Goal: Information Seeking & Learning: Find specific fact

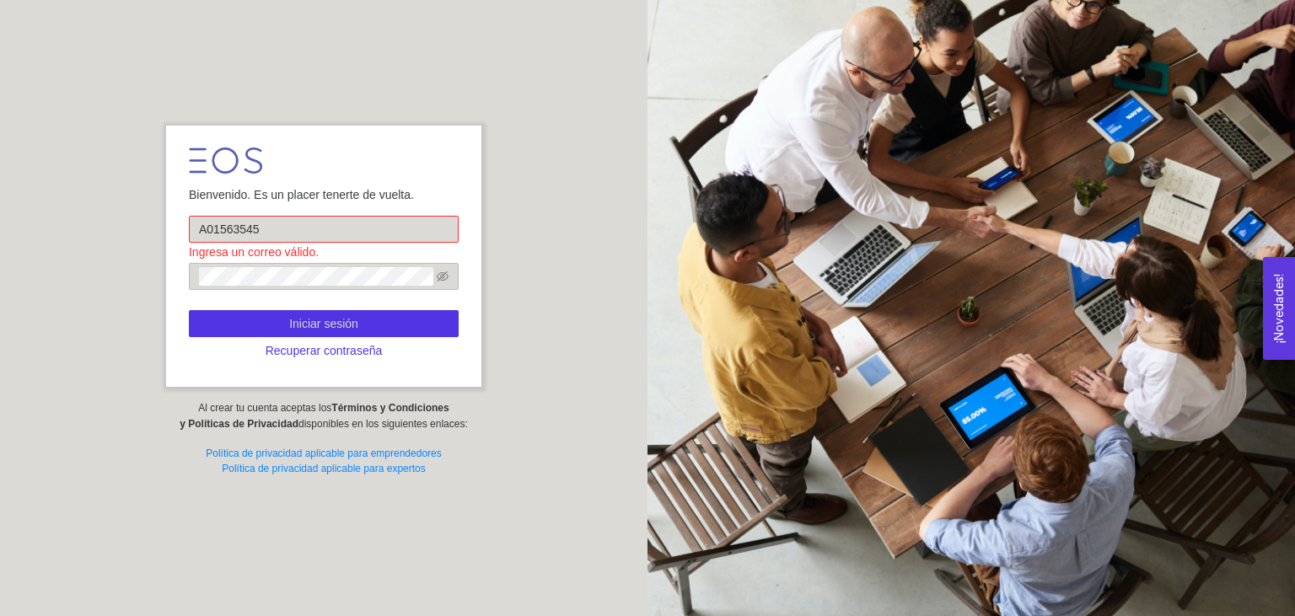
type input "A01563545"
click at [292, 232] on input "A01563545" at bounding box center [324, 229] width 270 height 27
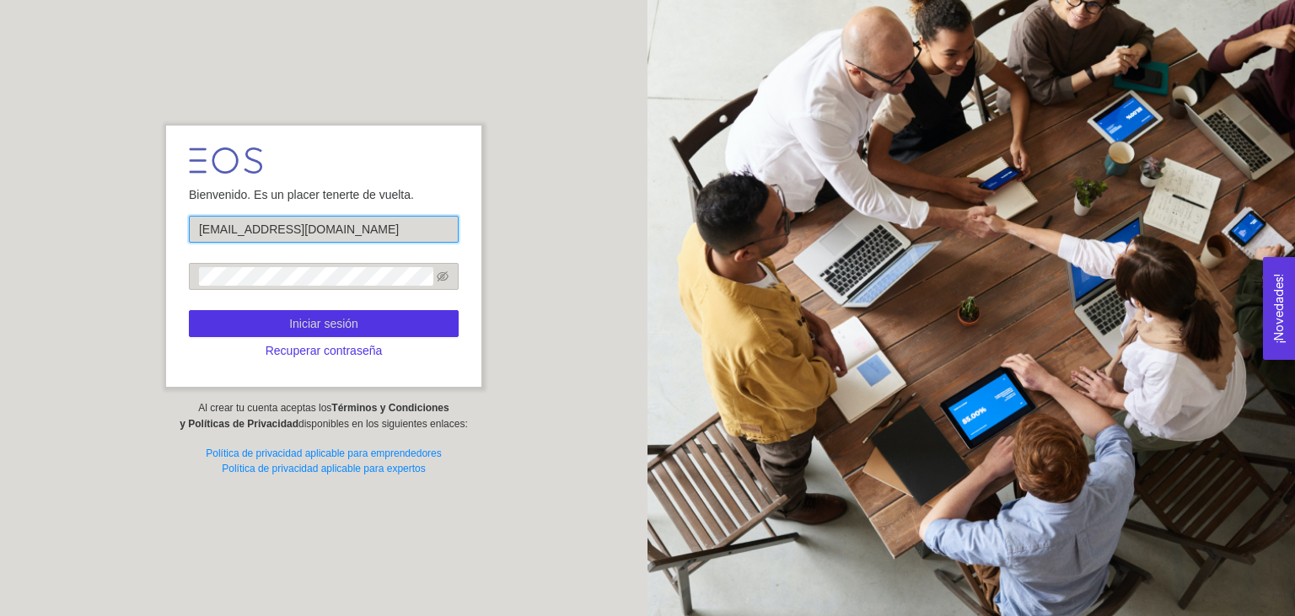
type input "A01563545@tec.mx"
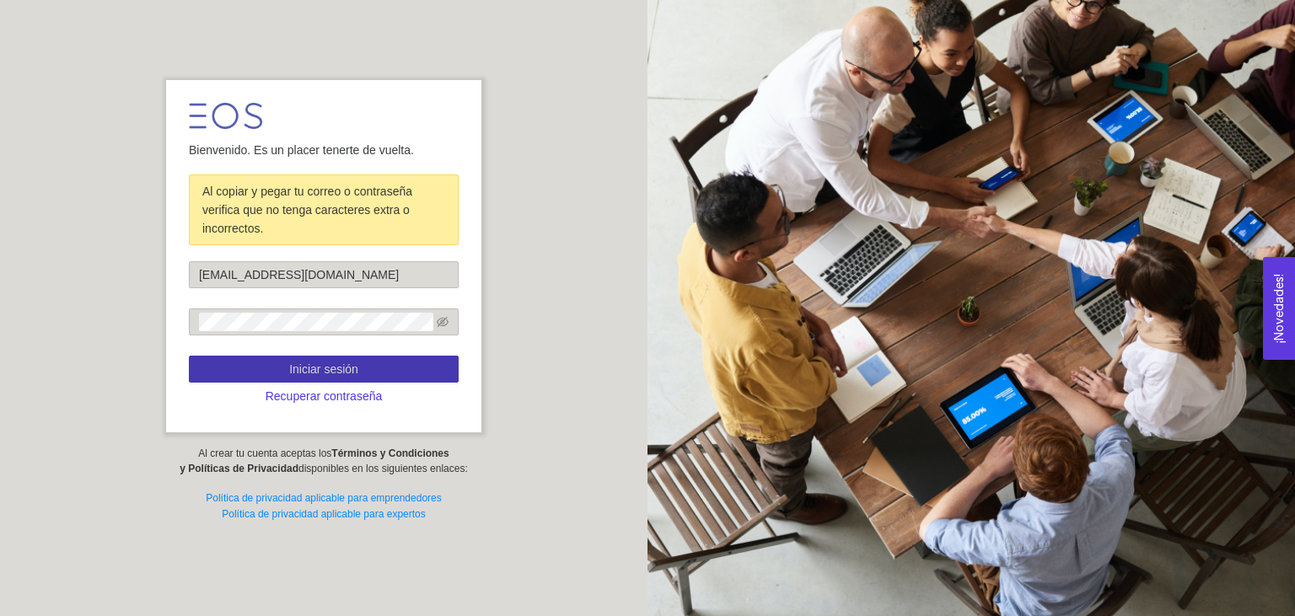
click at [362, 357] on button "Iniciar sesión" at bounding box center [324, 369] width 270 height 27
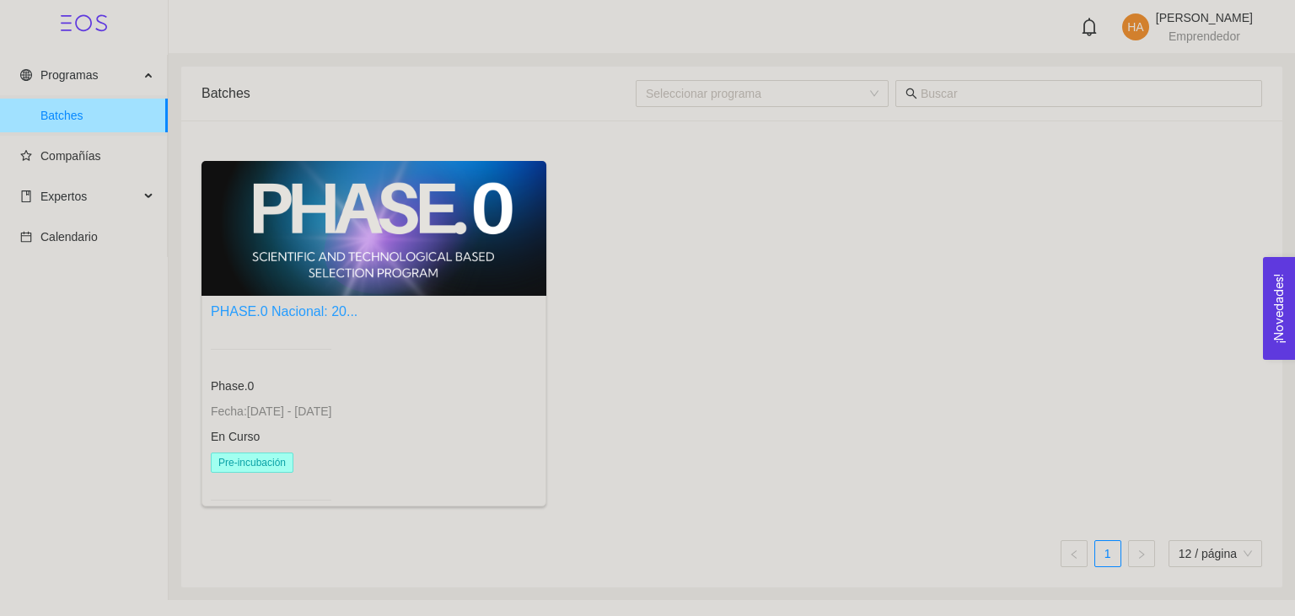
click at [302, 312] on link "PHASE.0 Nacional: 20..." at bounding box center [284, 311] width 147 height 14
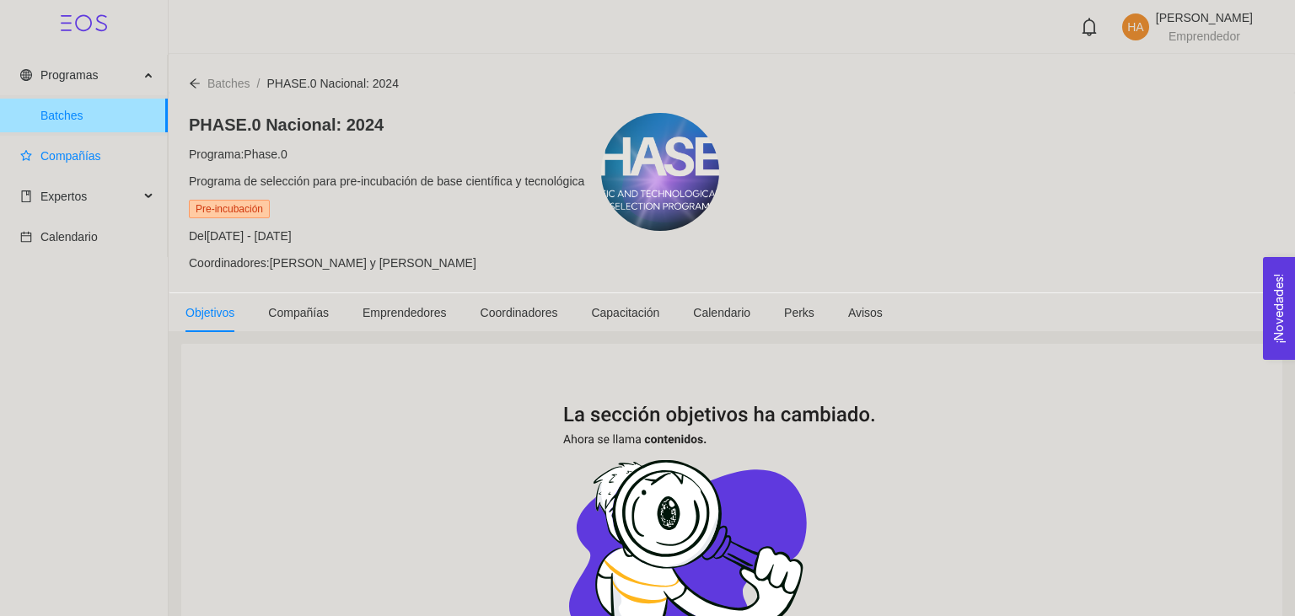
click at [57, 145] on span "Compañías" at bounding box center [87, 156] width 134 height 34
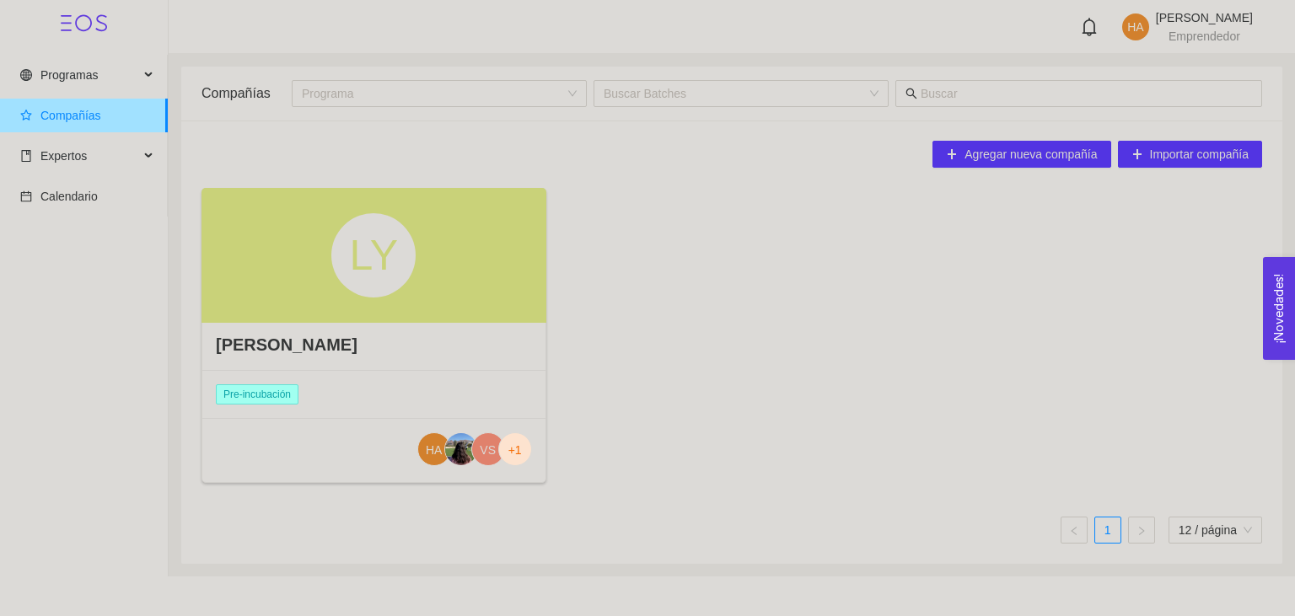
click at [239, 299] on div "LY" at bounding box center [373, 255] width 345 height 135
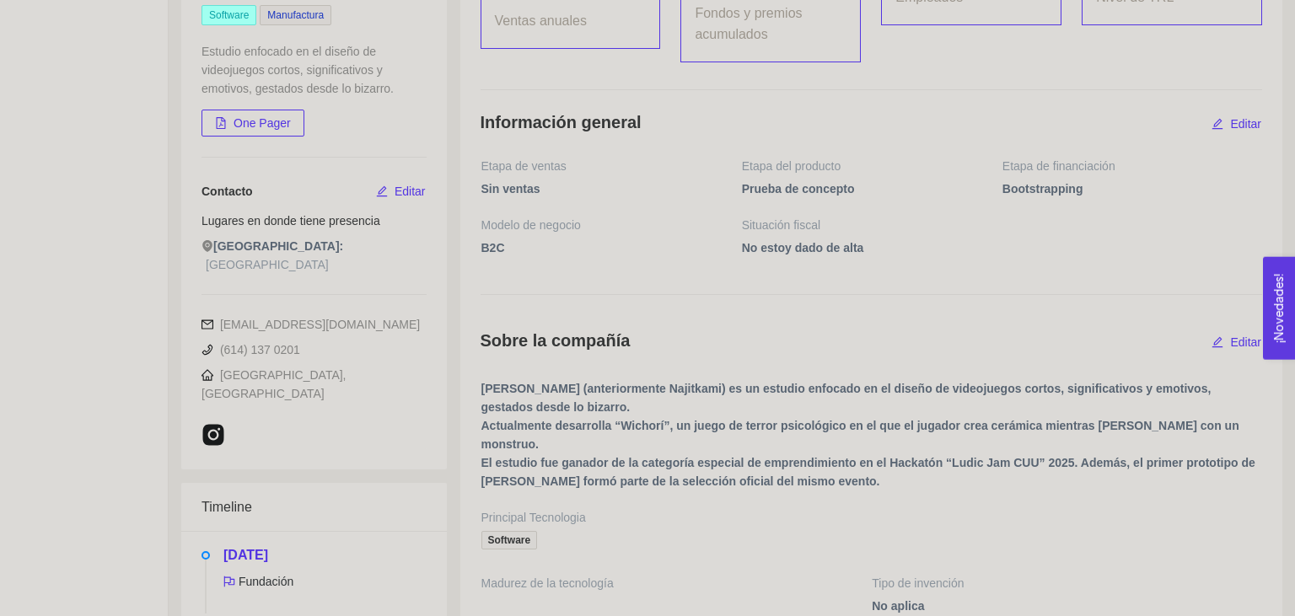
scroll to position [278, 0]
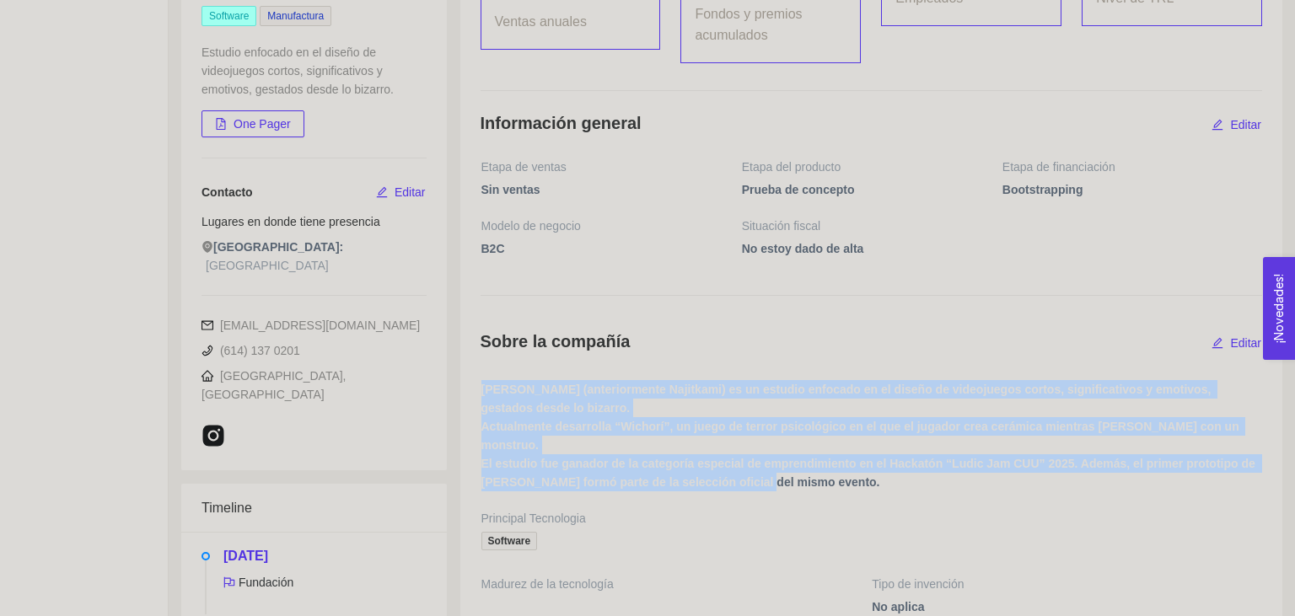
drag, startPoint x: 838, startPoint y: 469, endPoint x: 469, endPoint y: 388, distance: 377.3
copy span "Llama Yolk (anteriormente Najitkami) es un estudio enfocado en el diseño de vid…"
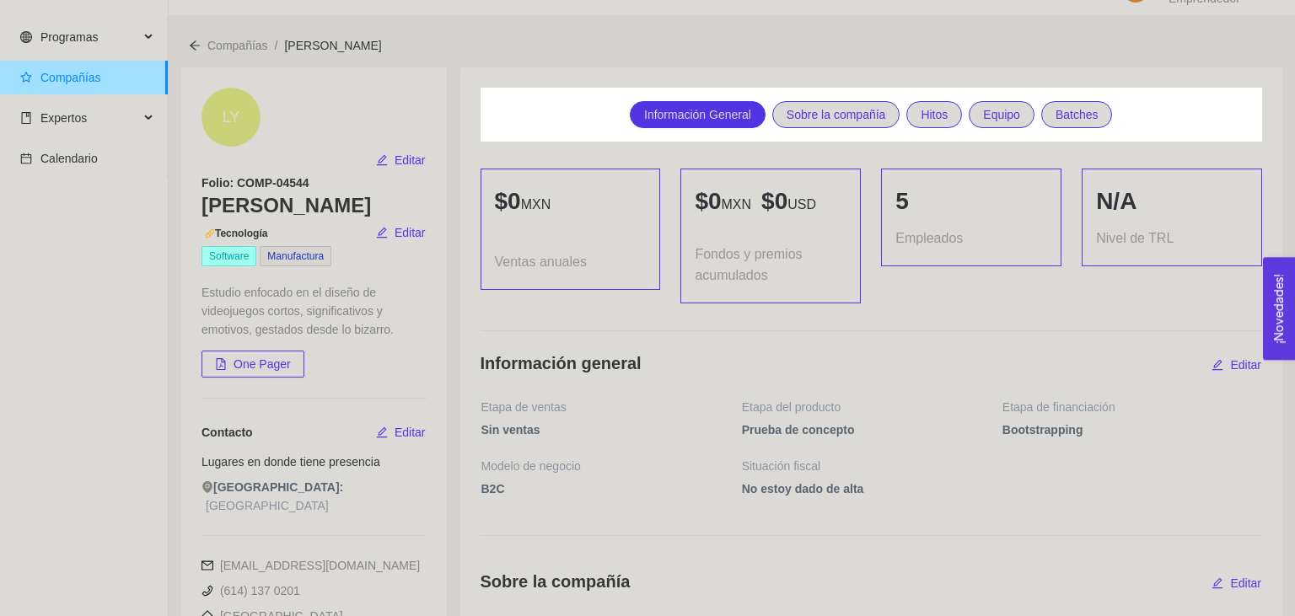
scroll to position [0, 0]
